Goal: Navigation & Orientation: Go to known website

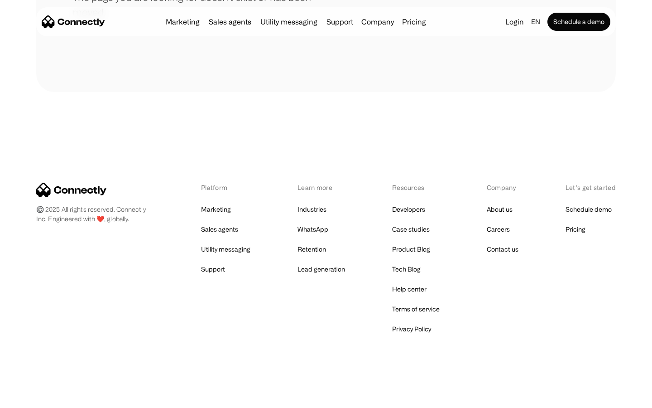
scroll to position [165, 0]
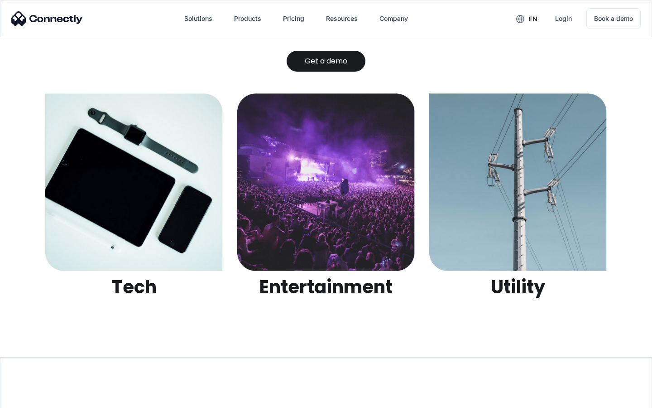
scroll to position [2857, 0]
